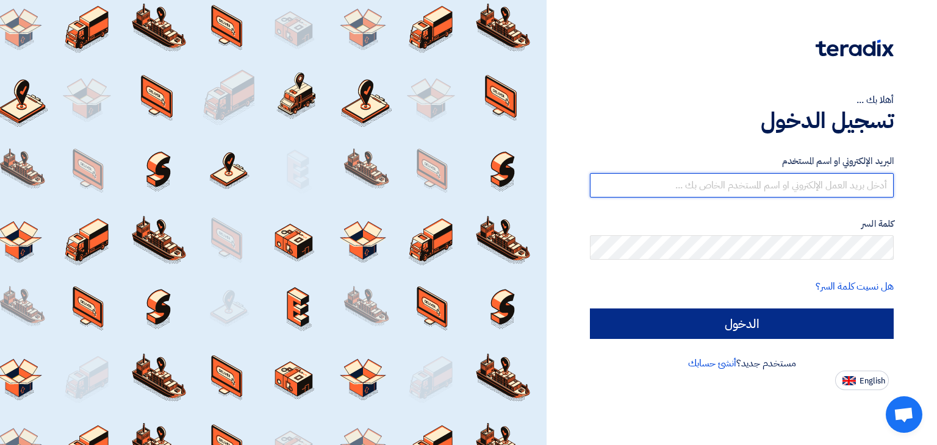
type input "[EMAIL_ADDRESS][DOMAIN_NAME]"
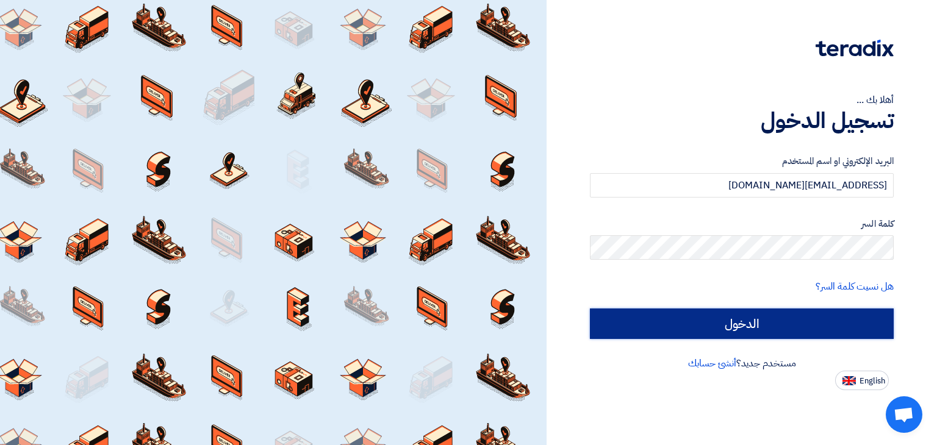
click at [729, 320] on input "الدخول" at bounding box center [742, 324] width 304 height 30
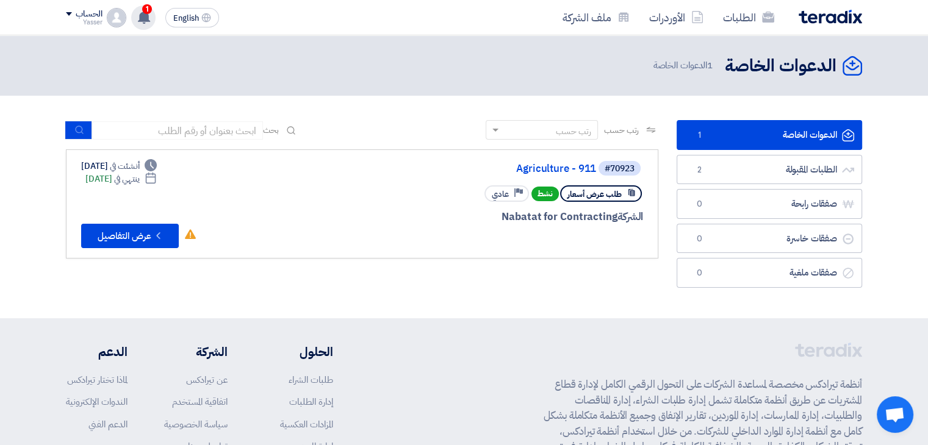
click at [141, 17] on use at bounding box center [144, 16] width 12 height 13
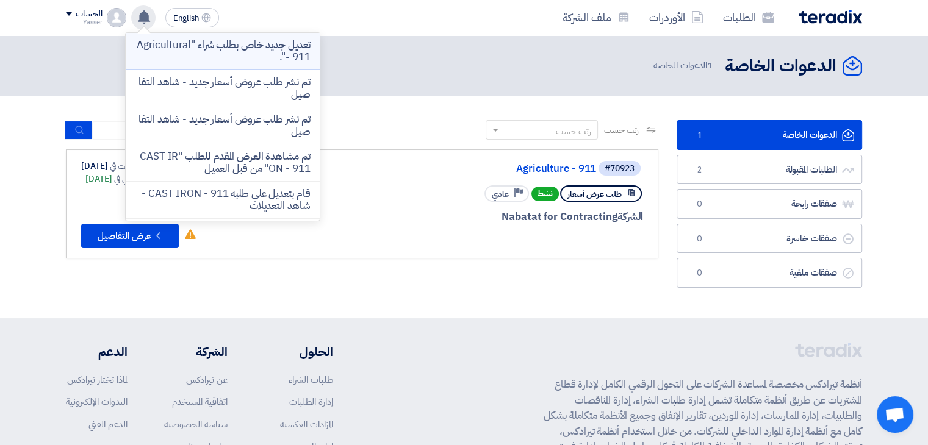
click at [232, 49] on p "تعديل جديد خاص بطلب شراء "Agricultural - 911"." at bounding box center [222, 51] width 174 height 24
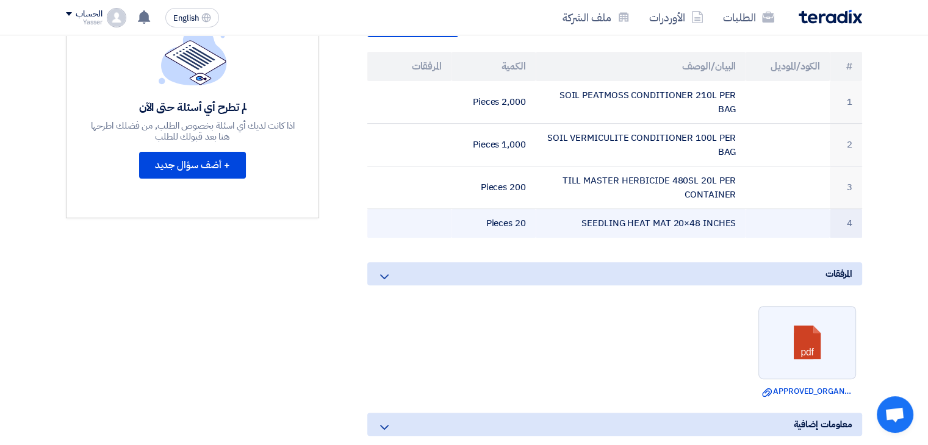
scroll to position [348, 0]
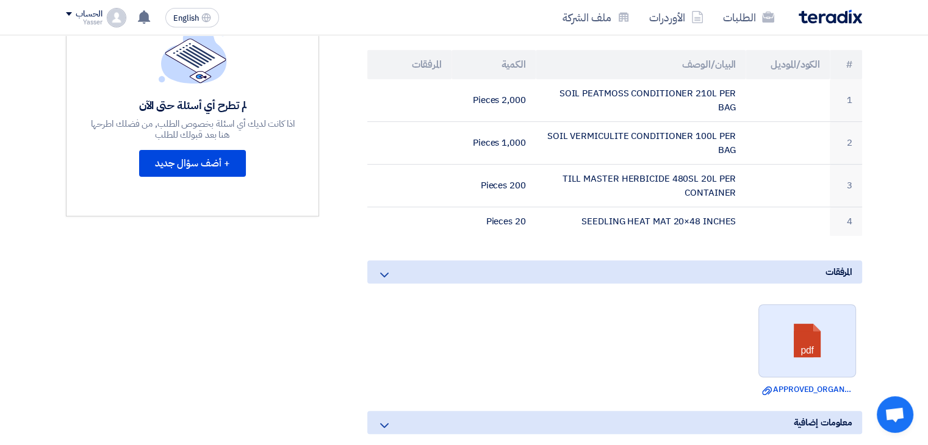
click at [798, 326] on link at bounding box center [808, 341] width 98 height 73
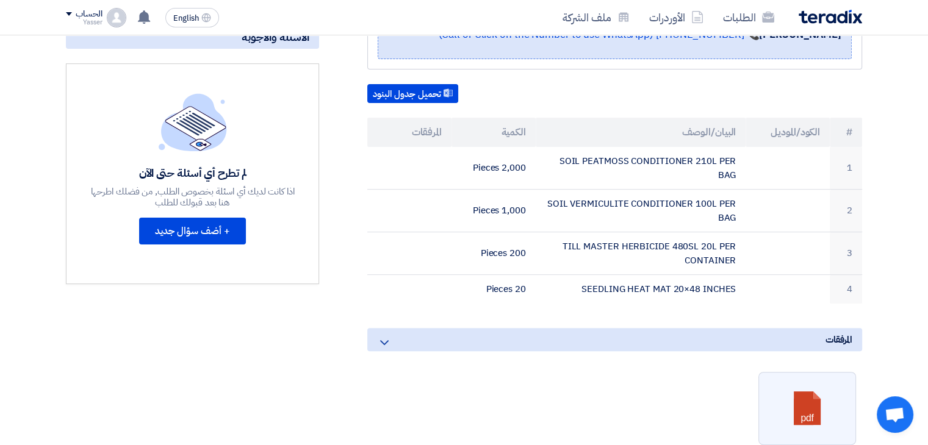
scroll to position [280, 0]
click at [386, 341] on icon at bounding box center [384, 343] width 15 height 15
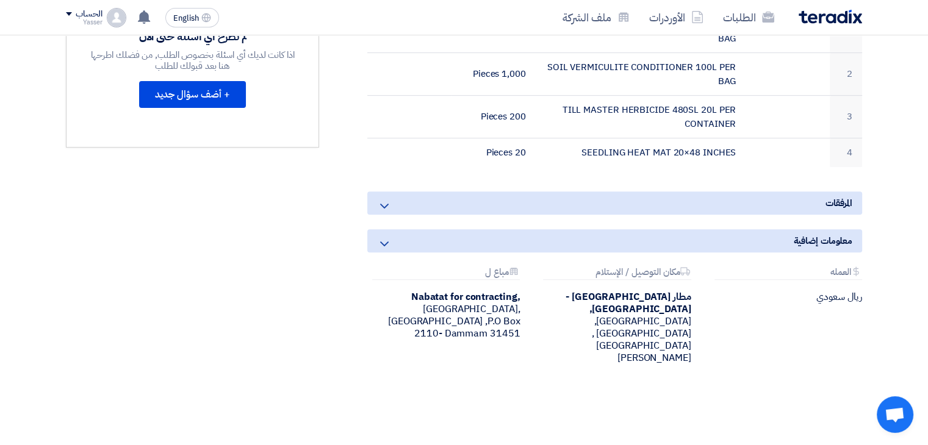
scroll to position [417, 0]
click at [388, 241] on use at bounding box center [384, 243] width 9 height 5
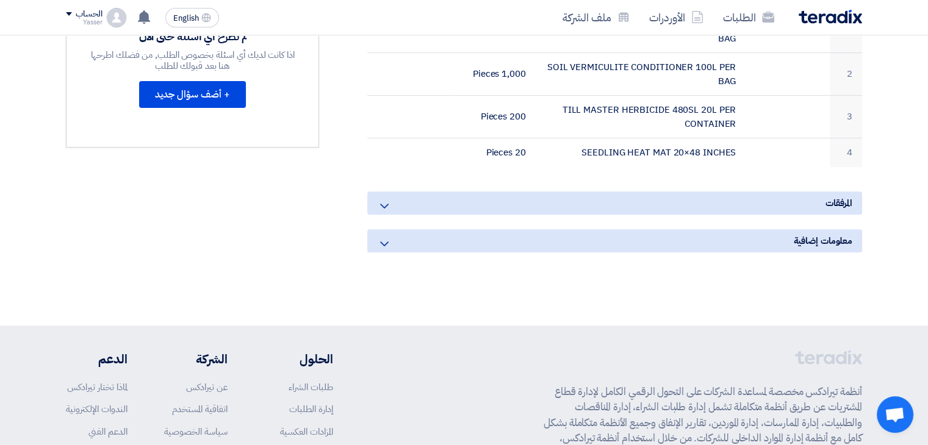
click at [388, 241] on use at bounding box center [384, 243] width 9 height 5
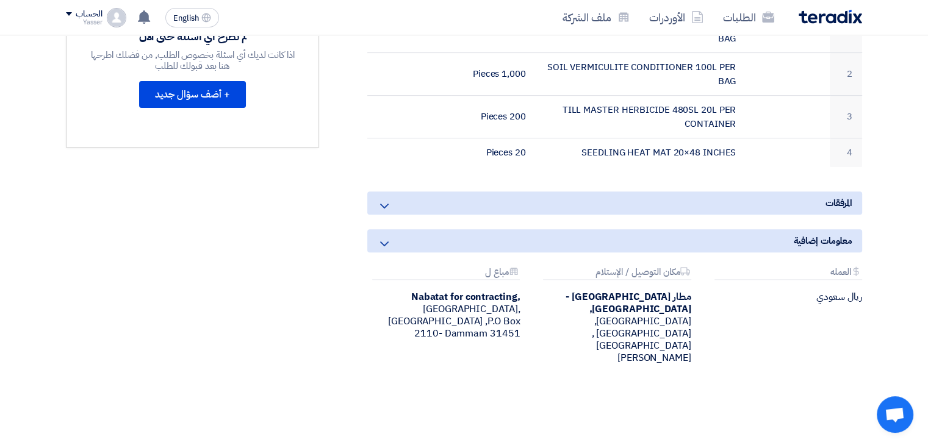
click at [385, 206] on icon at bounding box center [384, 206] width 15 height 15
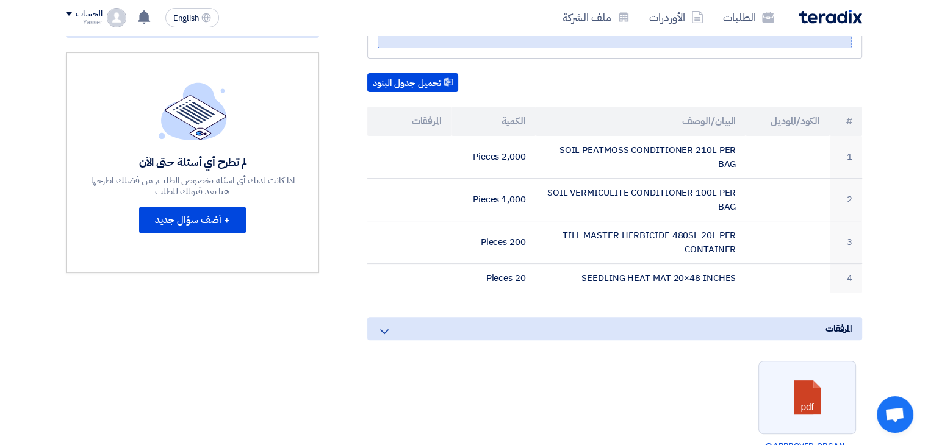
scroll to position [290, 0]
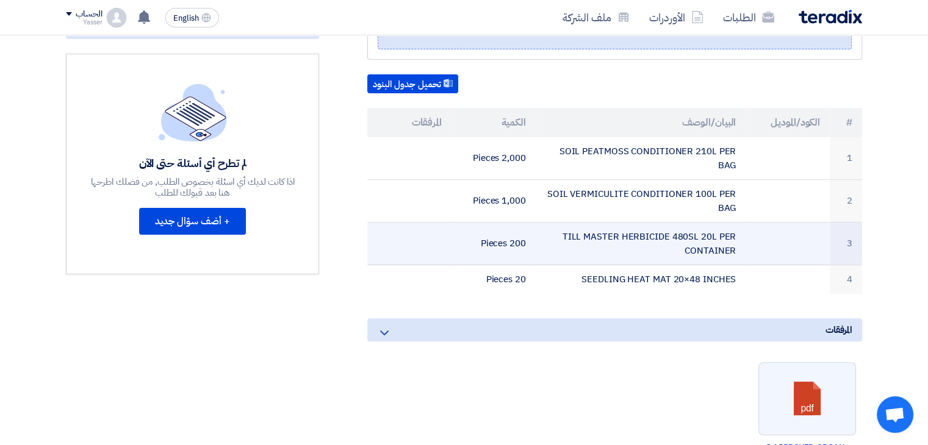
drag, startPoint x: 566, startPoint y: 229, endPoint x: 726, endPoint y: 239, distance: 160.1
click at [726, 239] on td "TILL MASTER HERBICIDE 480SL 20L PER CONTAINER" at bounding box center [640, 244] width 210 height 43
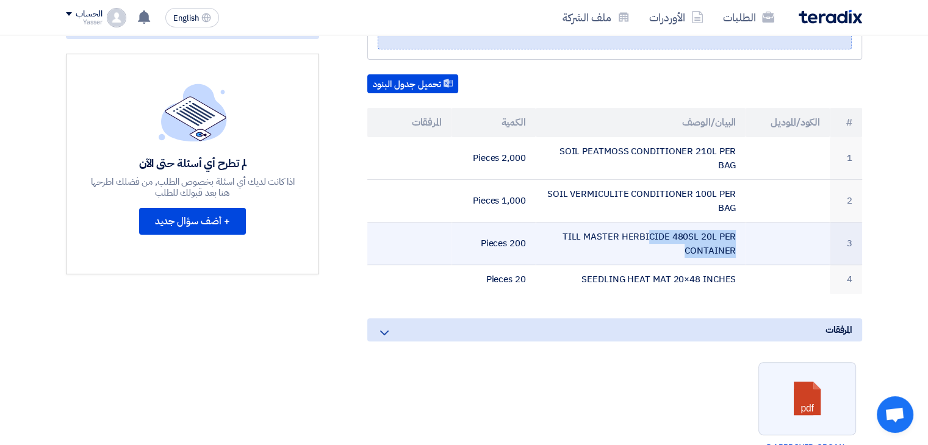
click at [726, 239] on td "TILL MASTER HERBICIDE 480SL 20L PER CONTAINER" at bounding box center [640, 244] width 210 height 43
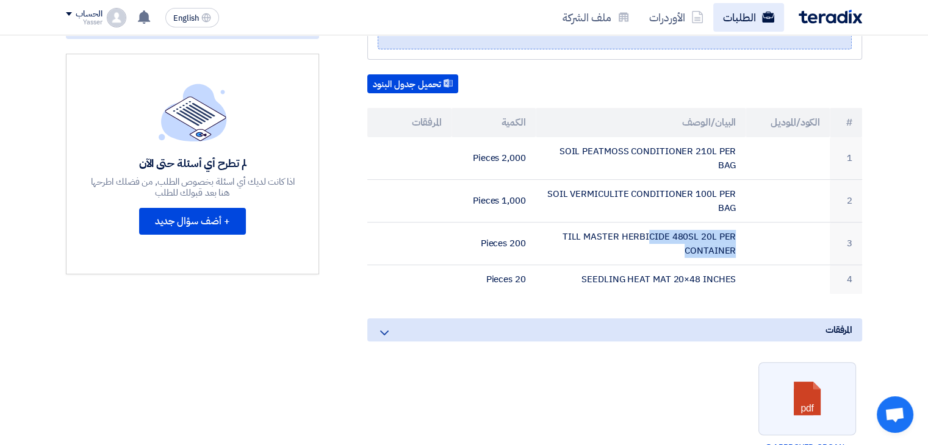
click at [740, 21] on link "الطلبات" at bounding box center [748, 17] width 71 height 29
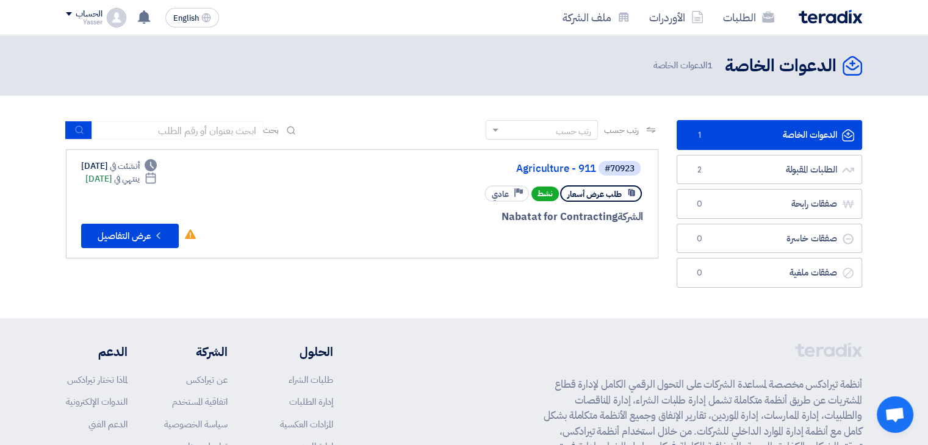
click at [740, 21] on link "الطلبات" at bounding box center [748, 17] width 71 height 29
click at [759, 175] on link "الطلبات المقبولة الطلبات المقبولة 2" at bounding box center [768, 170] width 185 height 30
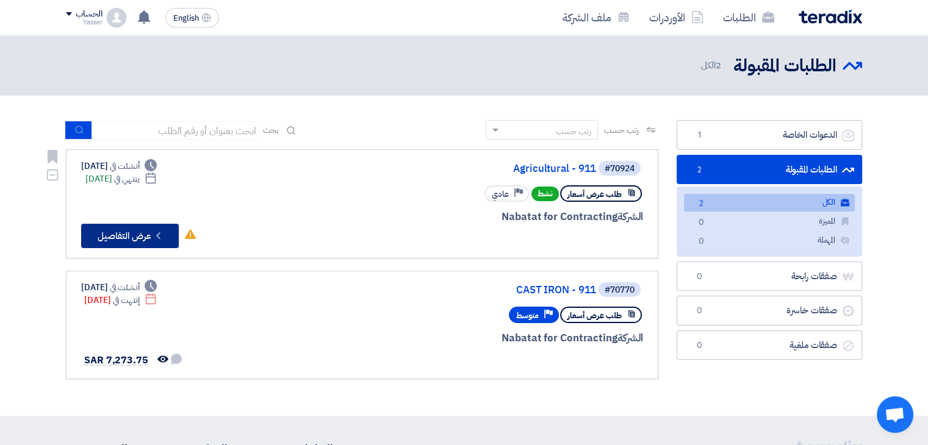
click at [122, 240] on button "Check details عرض التفاصيل" at bounding box center [130, 236] width 98 height 24
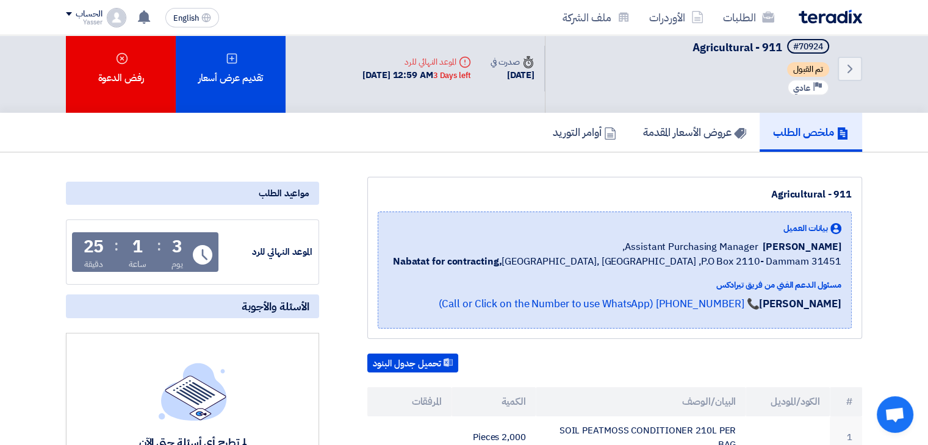
scroll to position [10, 0]
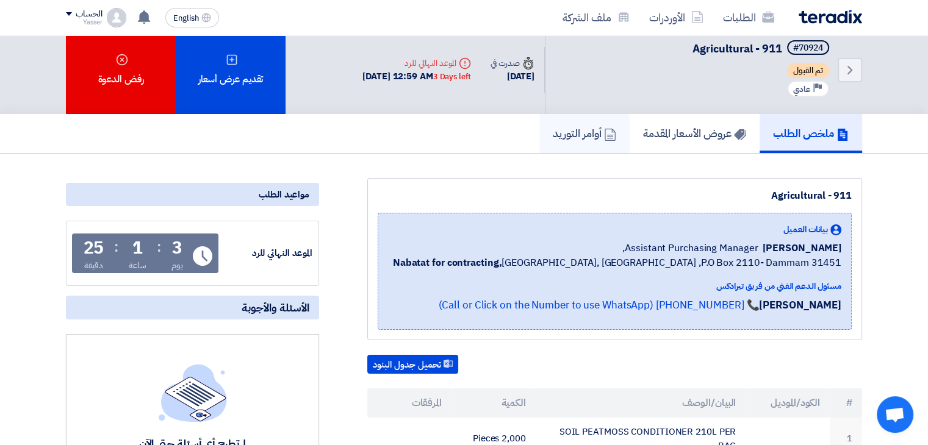
click at [575, 127] on h5 "أوامر التوريد" at bounding box center [583, 133] width 63 height 14
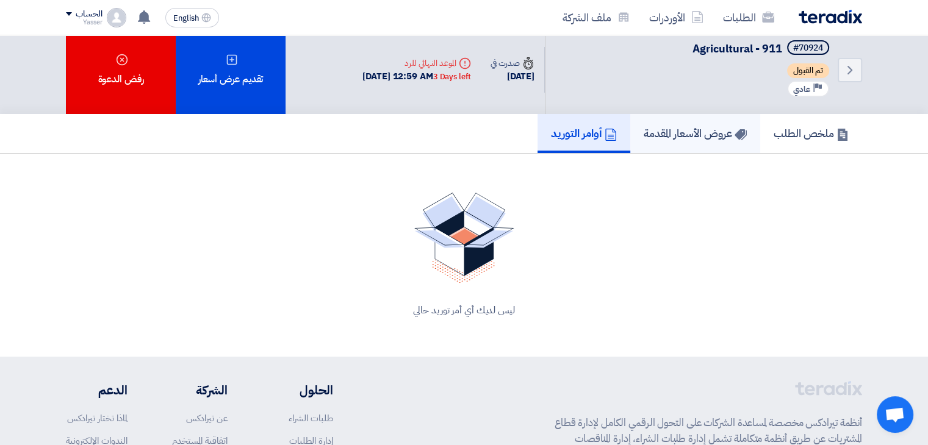
click at [704, 127] on h5 "عروض الأسعار المقدمة" at bounding box center [694, 133] width 103 height 14
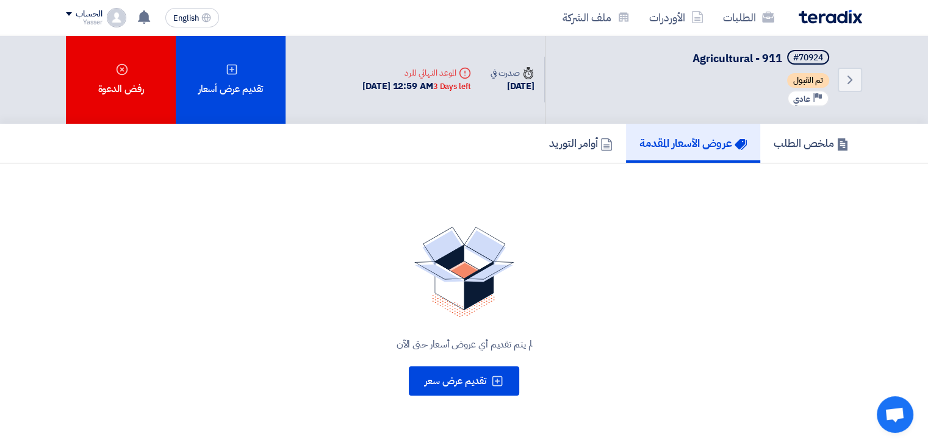
scroll to position [291, 0]
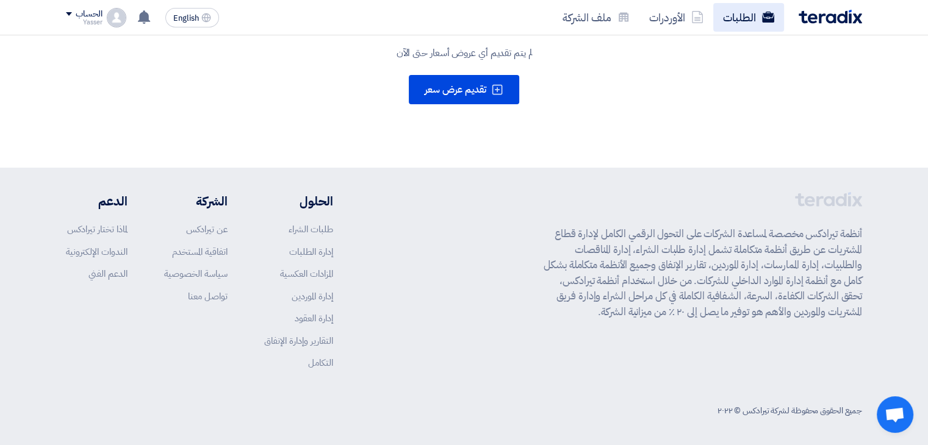
click at [737, 23] on link "الطلبات" at bounding box center [748, 17] width 71 height 29
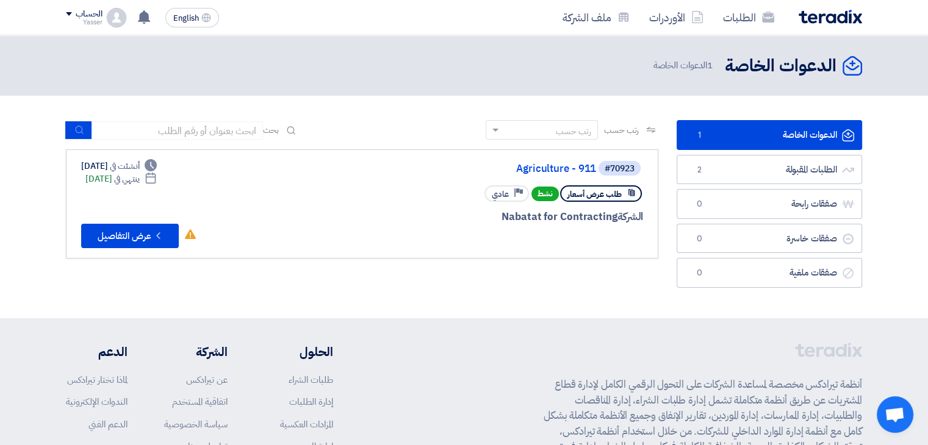
click at [771, 132] on link "الدعوات الخاصة الدعوات الخاصة 1" at bounding box center [768, 135] width 185 height 30
click at [768, 171] on link "الطلبات المقبولة الطلبات المقبولة 2" at bounding box center [768, 170] width 185 height 30
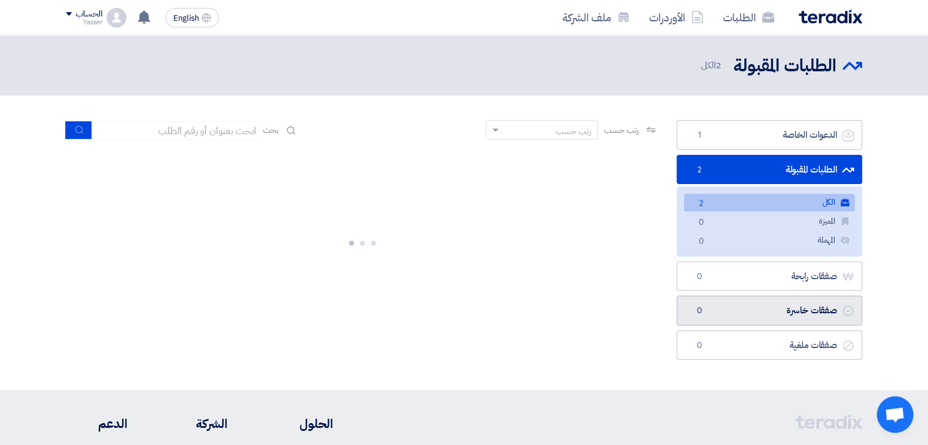
click at [804, 309] on link "صفقات خاسرة صفقات خاسرة 0" at bounding box center [768, 311] width 185 height 30
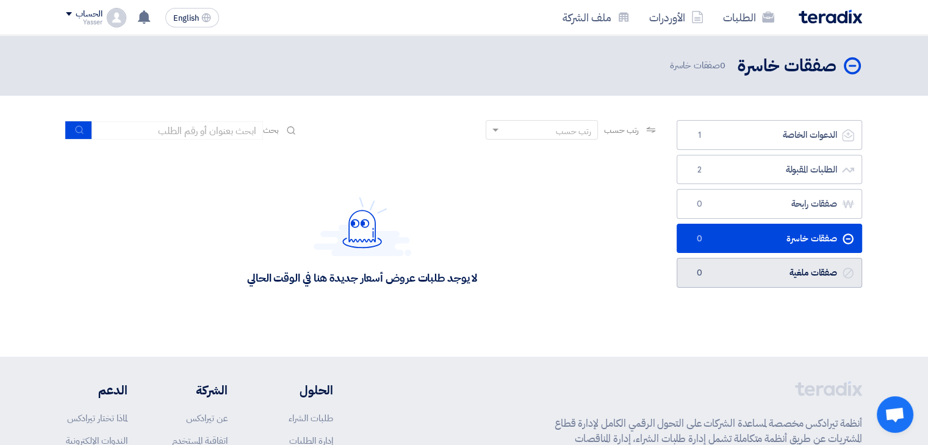
click at [773, 274] on link "صفقات ملغية صفقات ملغية 0" at bounding box center [768, 273] width 185 height 30
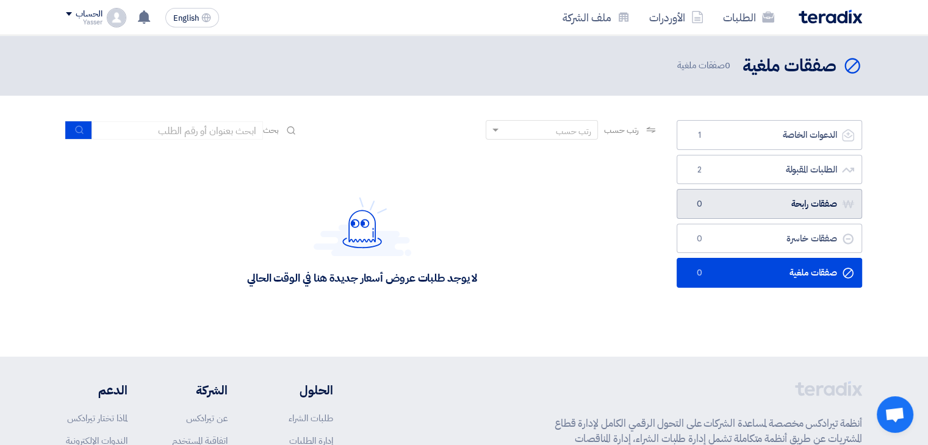
click at [781, 208] on link "صفقات رابحة صفقات رابحة 0" at bounding box center [768, 204] width 185 height 30
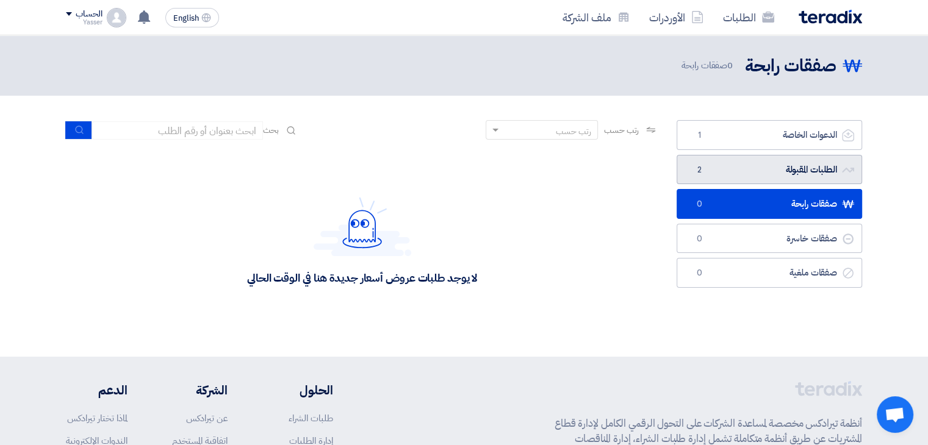
click at [768, 173] on link "الطلبات المقبولة الطلبات المقبولة 2" at bounding box center [768, 170] width 185 height 30
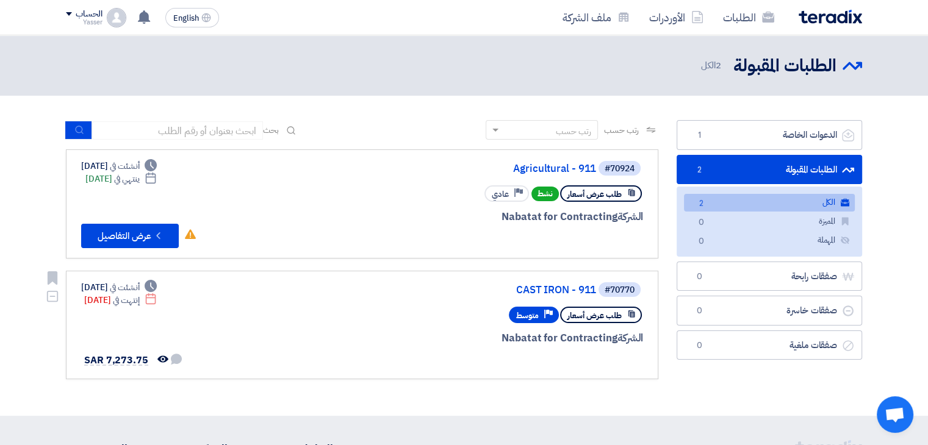
click at [584, 310] on span "طلب عرض أسعار" at bounding box center [594, 316] width 54 height 12
click at [51, 276] on use at bounding box center [53, 277] width 10 height 13
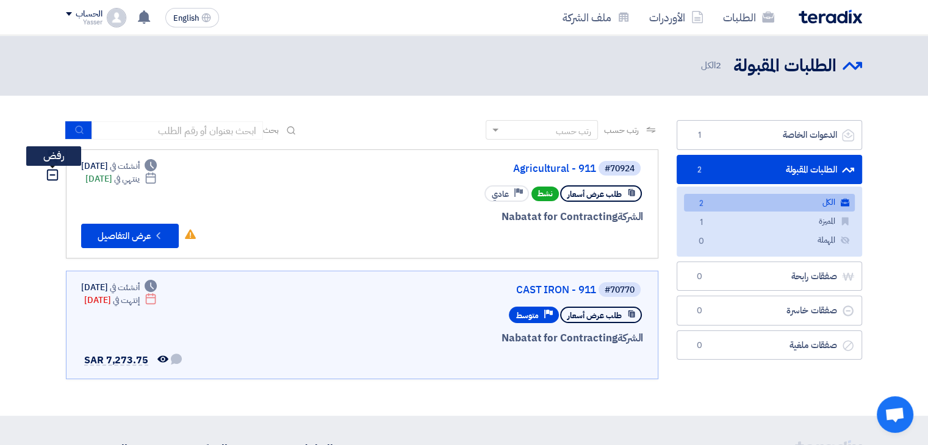
click at [52, 175] on use at bounding box center [52, 175] width 11 height 11
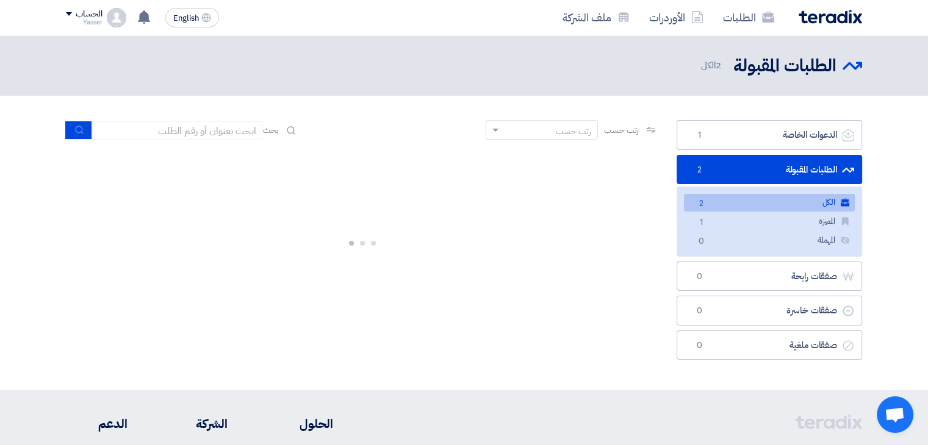
click at [52, 175] on section "الدعوات الخاصة الدعوات الخاصة 1 الطلبات المقبولة الطلبات المقبولة 2 الكل الكل 2…" at bounding box center [464, 243] width 928 height 295
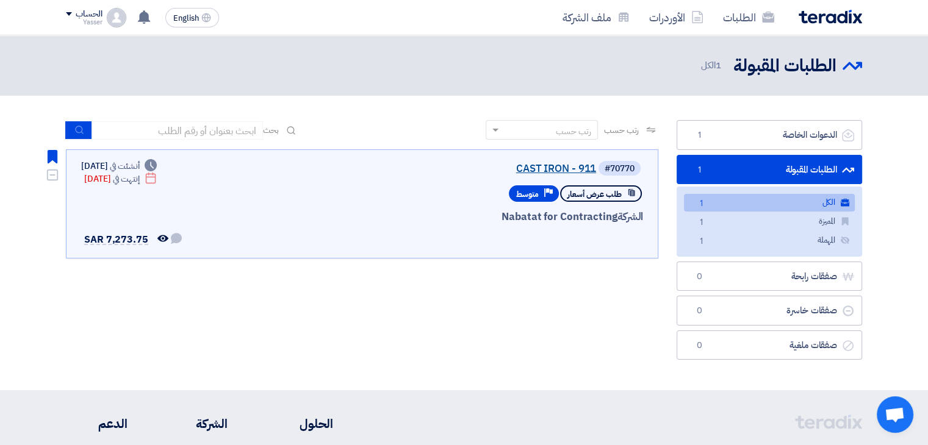
click at [554, 165] on link "CAST IRON - 911" at bounding box center [474, 168] width 244 height 11
